Goal: Task Accomplishment & Management: Use online tool/utility

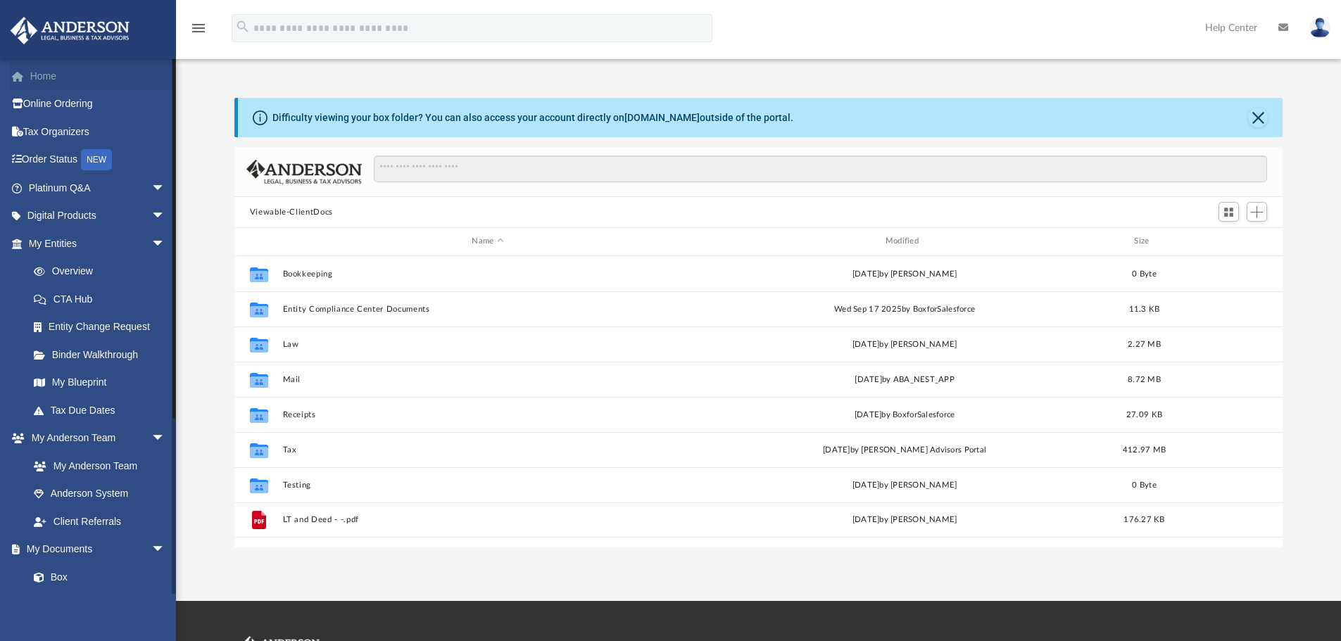
click at [66, 78] on link "Home" at bounding box center [98, 76] width 177 height 28
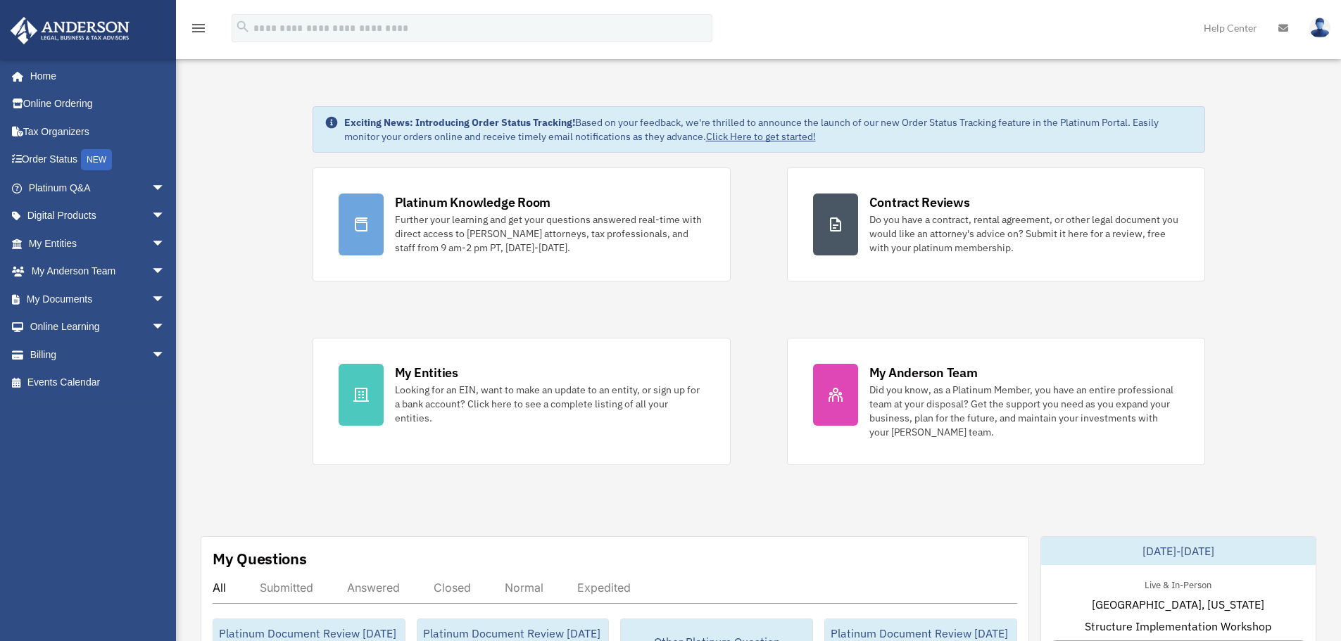
click at [151, 182] on span "arrow_drop_down" at bounding box center [165, 188] width 28 height 29
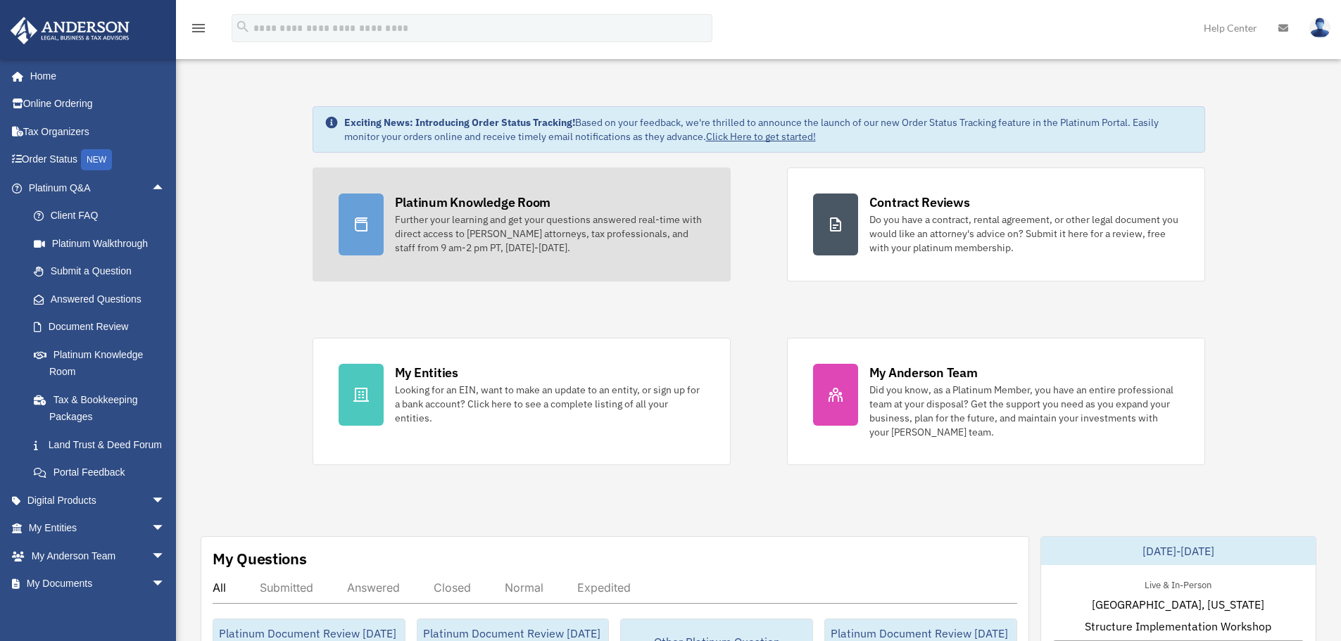
click at [386, 239] on link "Platinum Knowledge Room Further your learning and get your questions answered r…" at bounding box center [522, 225] width 418 height 114
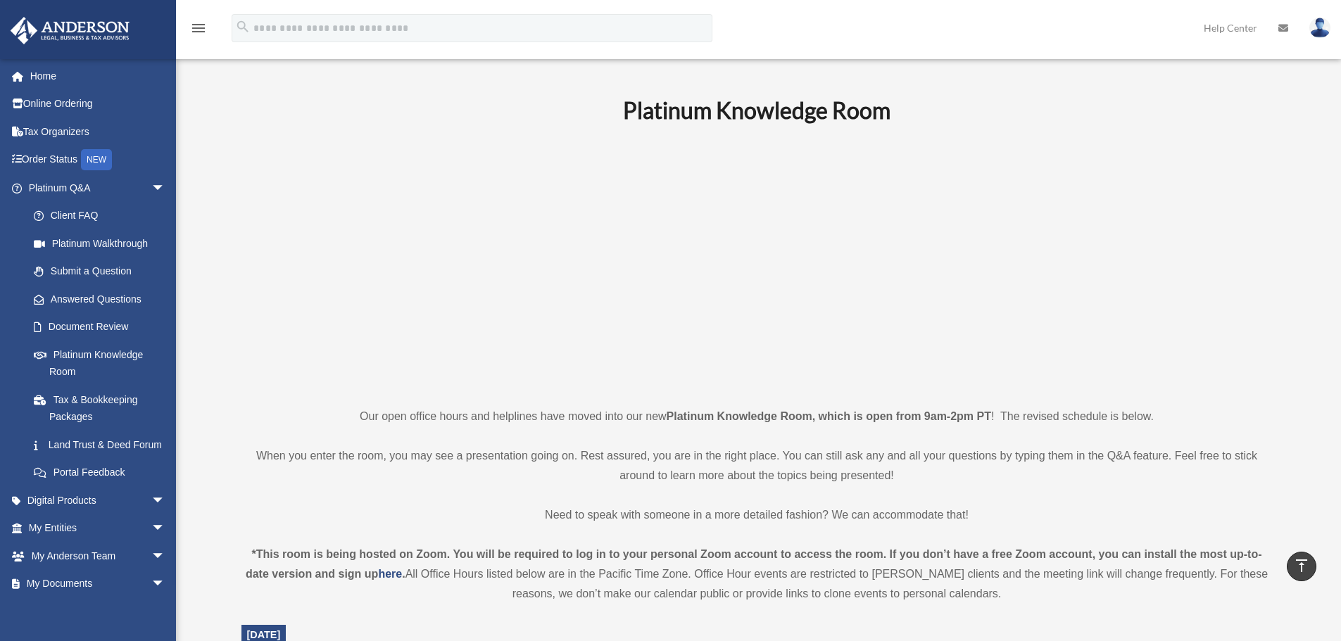
scroll to position [422, 0]
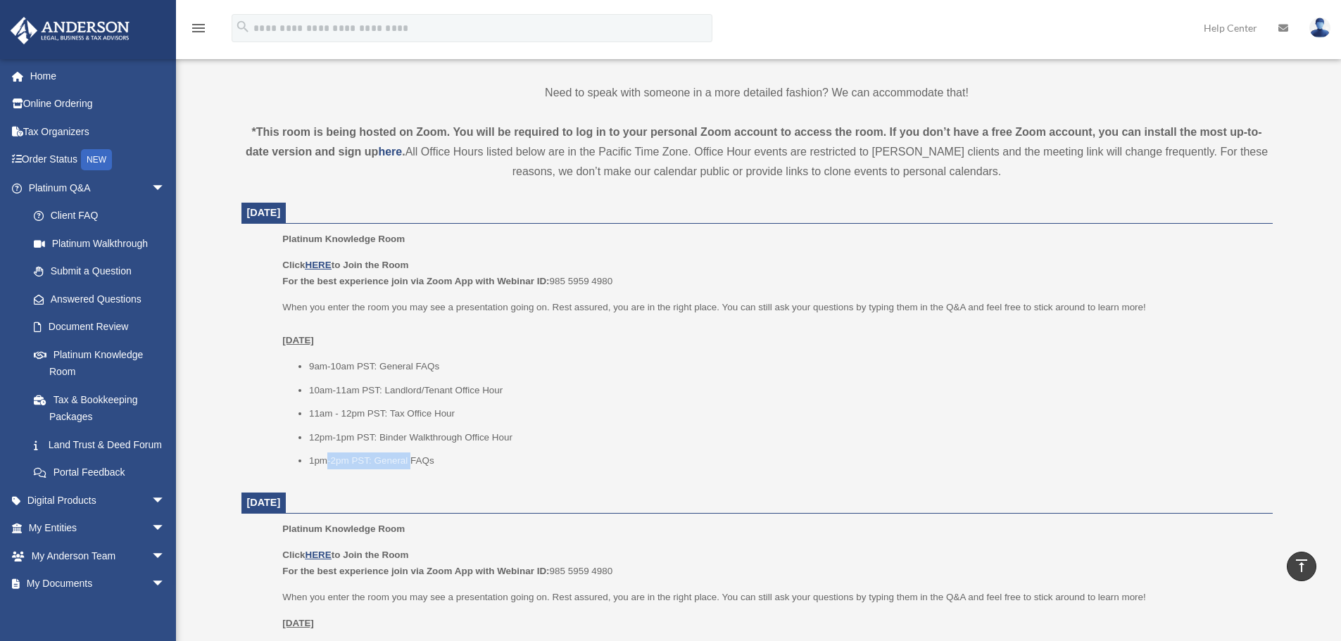
drag, startPoint x: 325, startPoint y: 458, endPoint x: 410, endPoint y: 458, distance: 84.5
click at [410, 458] on li "1pm-2pm PST: General FAQs" at bounding box center [786, 461] width 954 height 17
click at [466, 456] on li "1pm-2pm PST: General FAQs" at bounding box center [786, 461] width 954 height 17
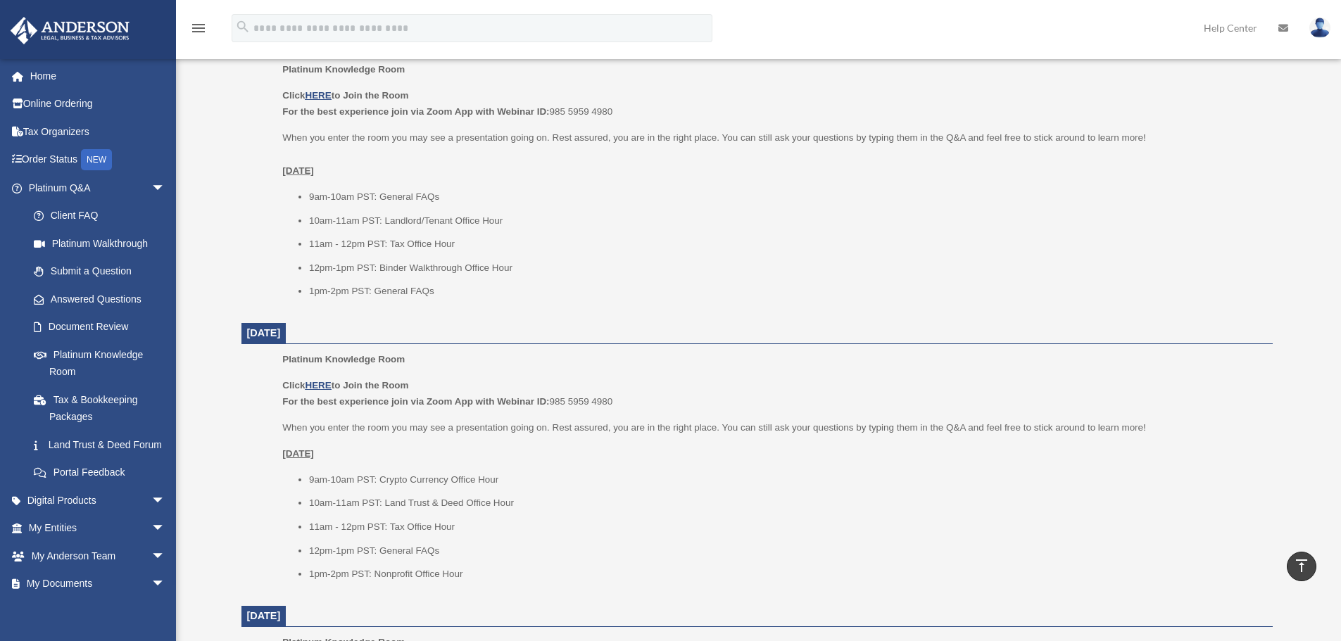
scroll to position [704, 0]
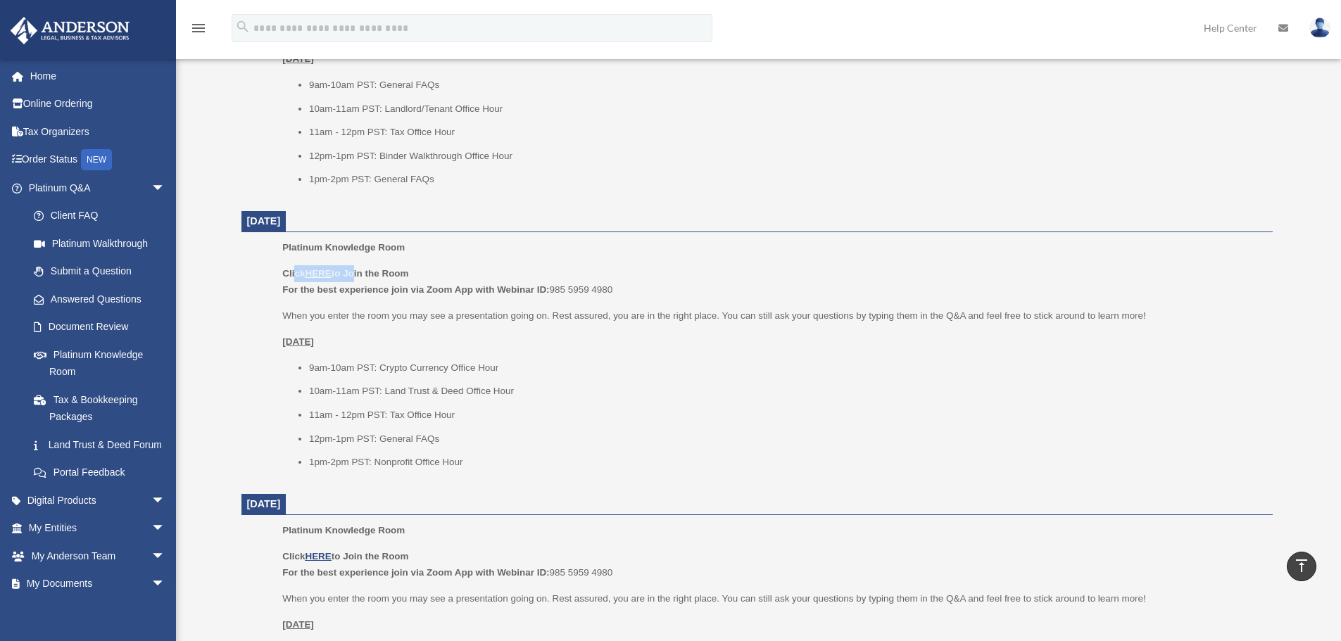
drag, startPoint x: 297, startPoint y: 275, endPoint x: 359, endPoint y: 272, distance: 62.0
click at [359, 272] on b "Click HERE to Join the Room" at bounding box center [345, 273] width 126 height 11
click at [393, 275] on b "Click HERE to Join the Room" at bounding box center [345, 273] width 126 height 11
drag, startPoint x: 441, startPoint y: 267, endPoint x: 270, endPoint y: 273, distance: 171.2
click at [270, 273] on ul "Platinum Knowledge Room Click HERE to Join the Room For the best experience joi…" at bounding box center [757, 359] width 1012 height 241
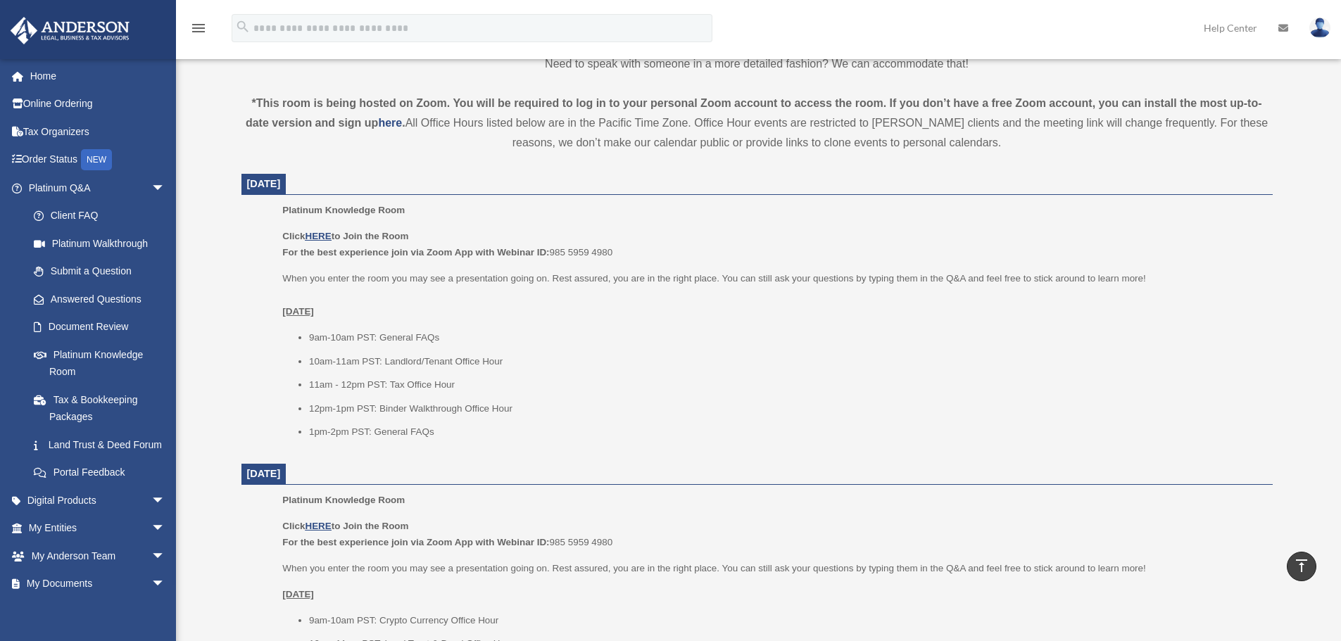
scroll to position [0, 0]
